Goal: Information Seeking & Learning: Find specific fact

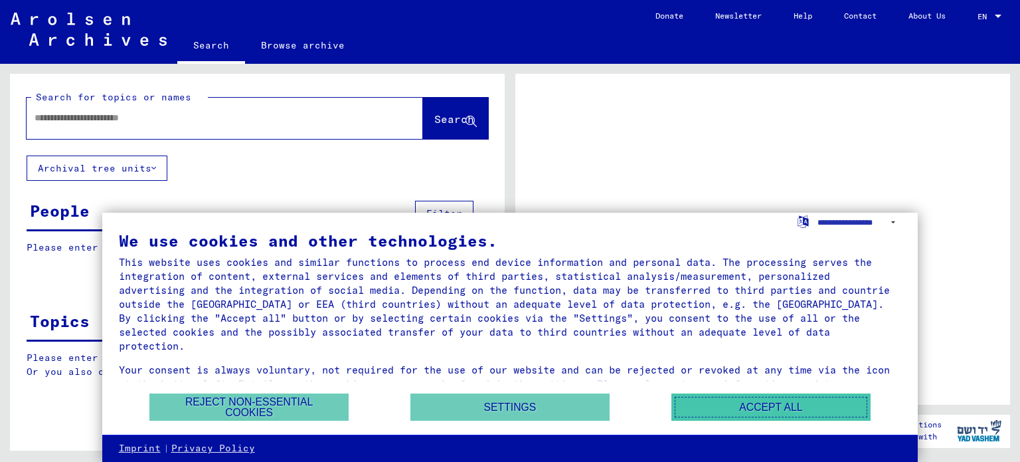
click at [758, 407] on button "Accept all" at bounding box center [770, 406] width 199 height 27
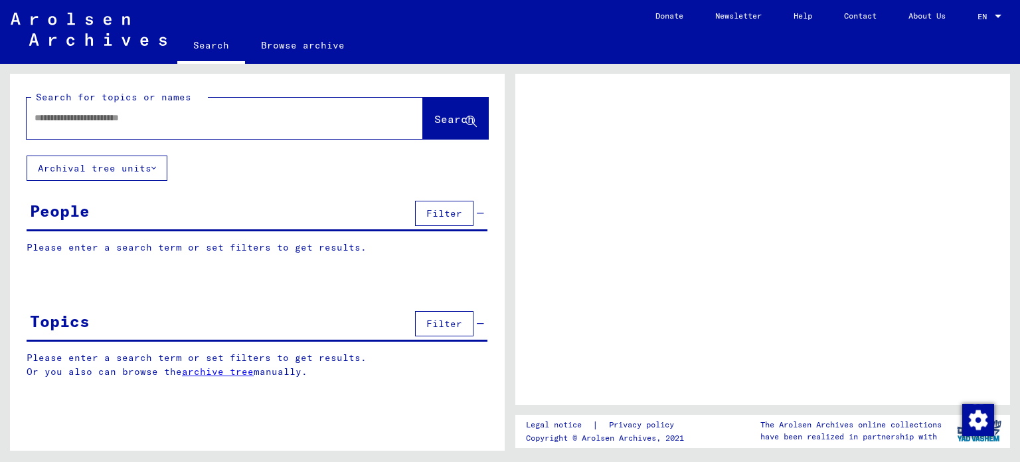
click at [248, 121] on input "text" at bounding box center [213, 118] width 357 height 14
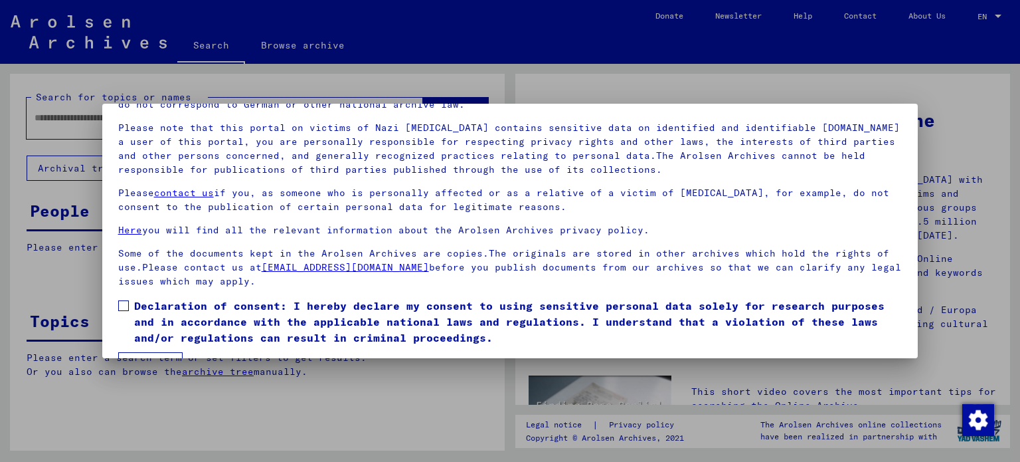
scroll to position [112, 0]
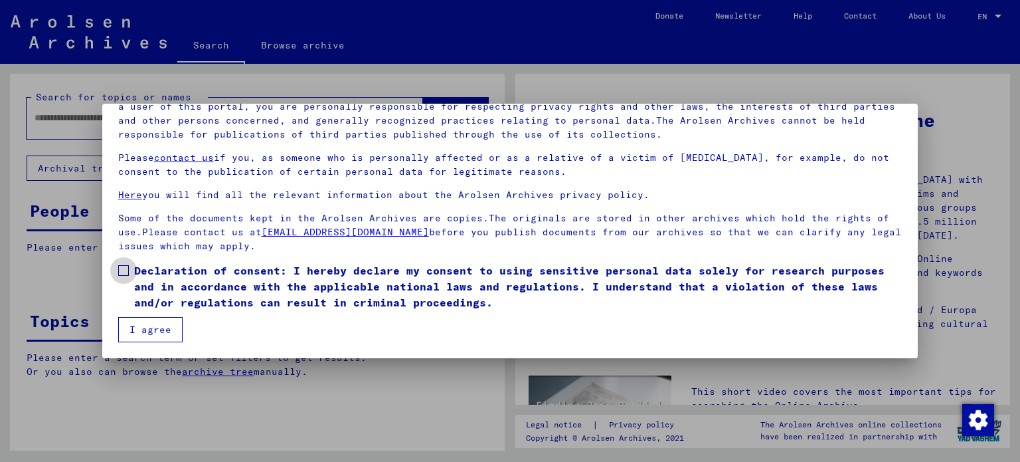
click at [189, 292] on span "Declaration of consent: I hereby declare my consent to using sensitive personal…" at bounding box center [518, 286] width 768 height 48
click at [179, 319] on button "I agree" at bounding box center [150, 329] width 64 height 25
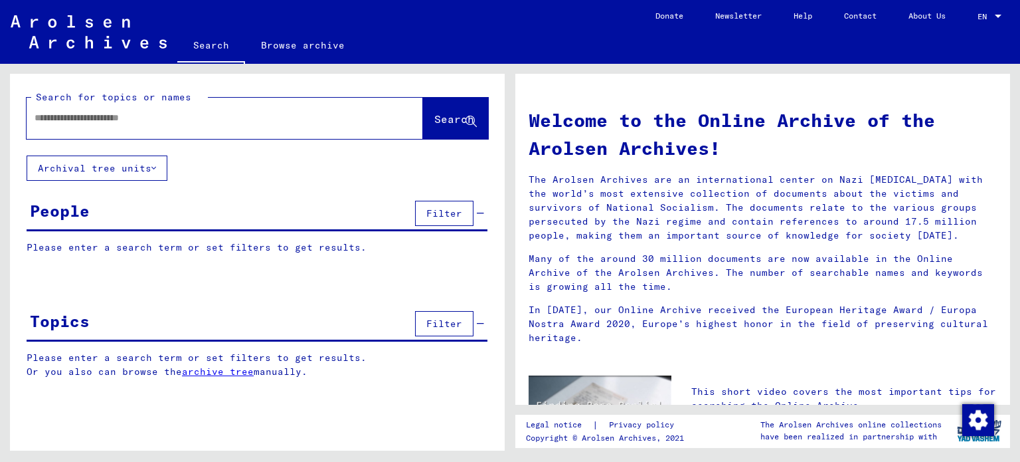
click at [184, 126] on div at bounding box center [205, 118] width 357 height 30
click at [136, 120] on input "text" at bounding box center [209, 118] width 349 height 14
type input "*******"
click at [444, 122] on span "Search" at bounding box center [454, 118] width 40 height 13
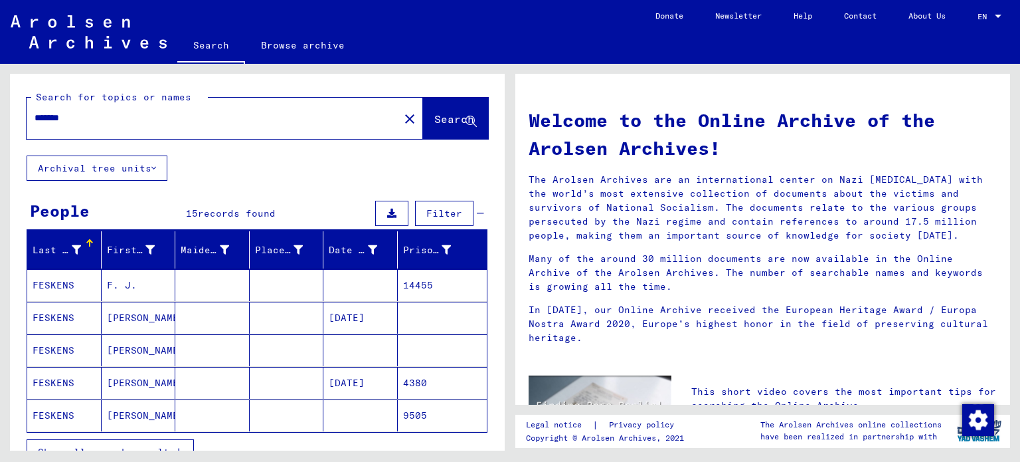
scroll to position [66, 0]
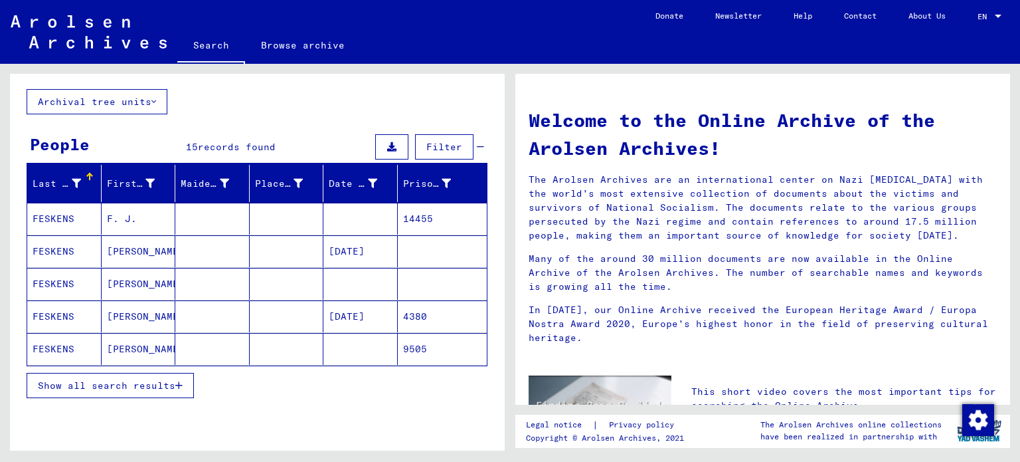
click at [65, 348] on mat-cell "FESKENS" at bounding box center [64, 349] width 74 height 32
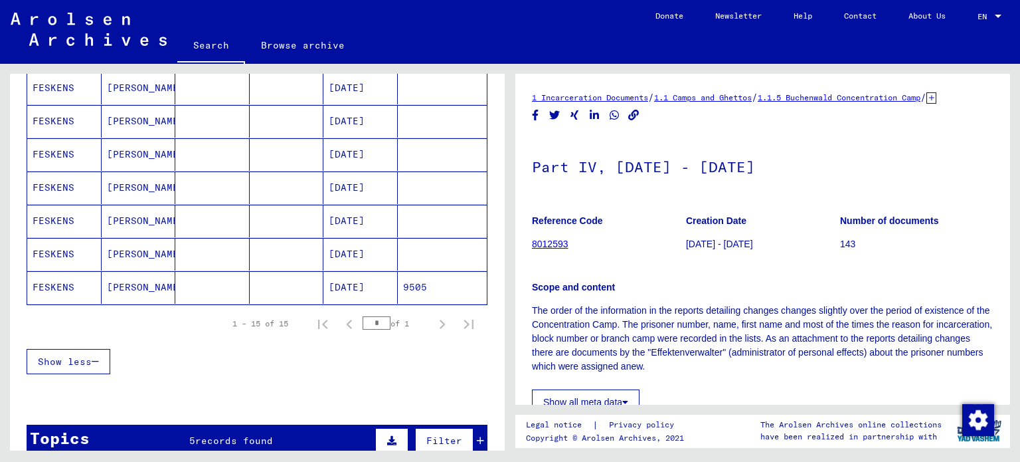
scroll to position [465, 0]
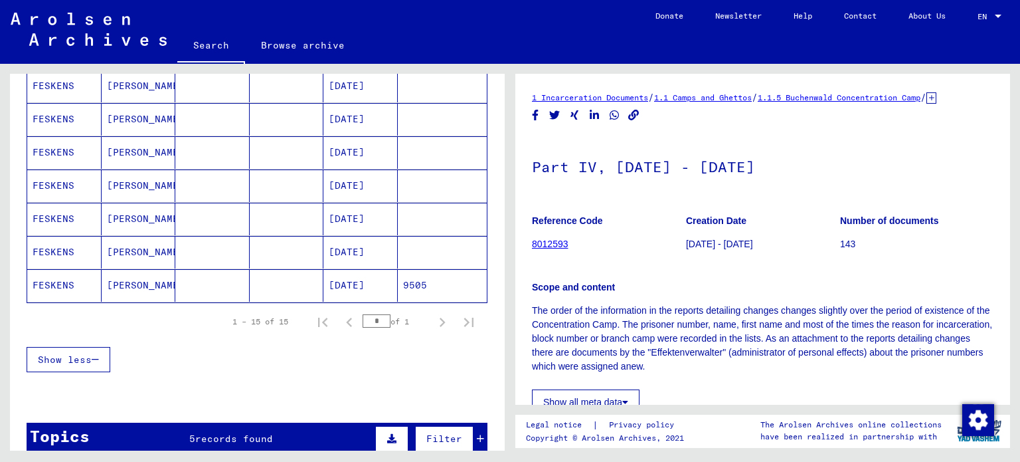
click at [133, 217] on mat-cell "[PERSON_NAME]" at bounding box center [139, 219] width 74 height 33
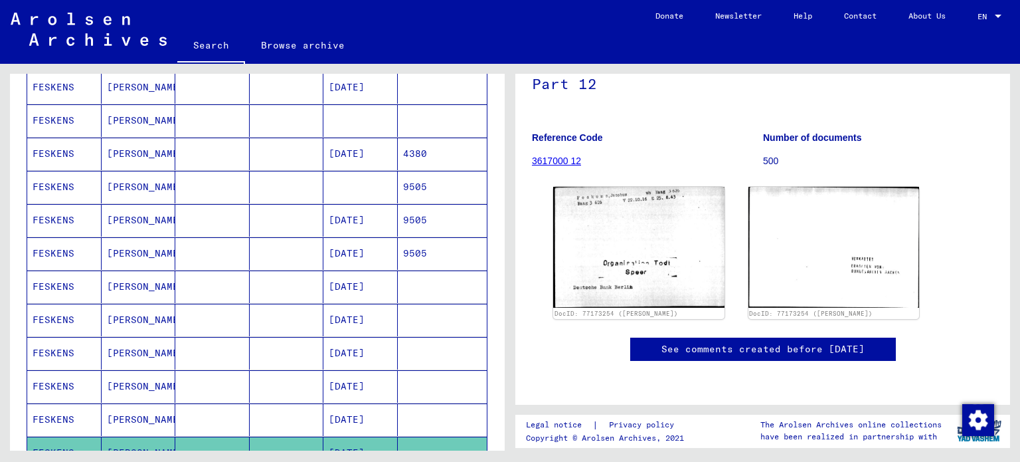
scroll to position [199, 0]
